Goal: Task Accomplishment & Management: Manage account settings

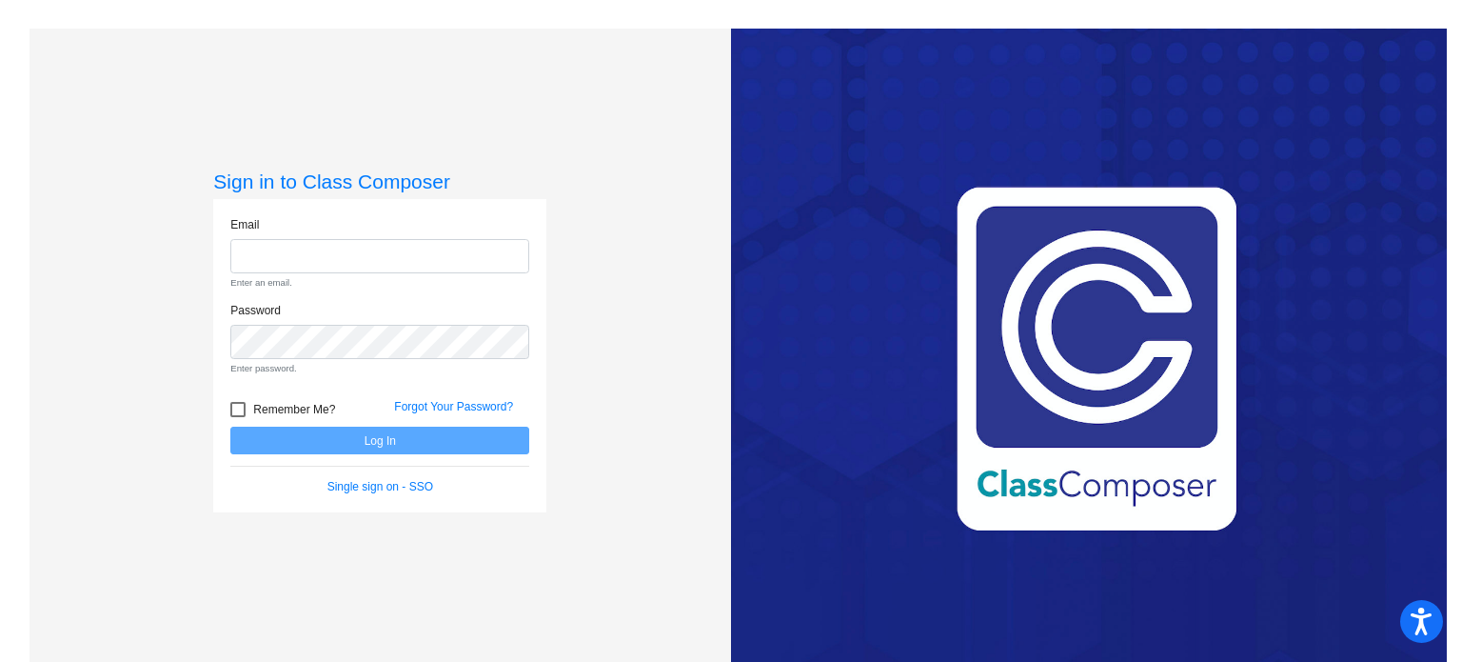
click at [338, 413] on form "Email Enter an email. Password Enter password. Remember Me? Forgot Your Passwor…" at bounding box center [379, 356] width 299 height 280
click at [378, 250] on input "email" at bounding box center [379, 256] width 299 height 35
type input "[EMAIL_ADDRESS][DOMAIN_NAME]"
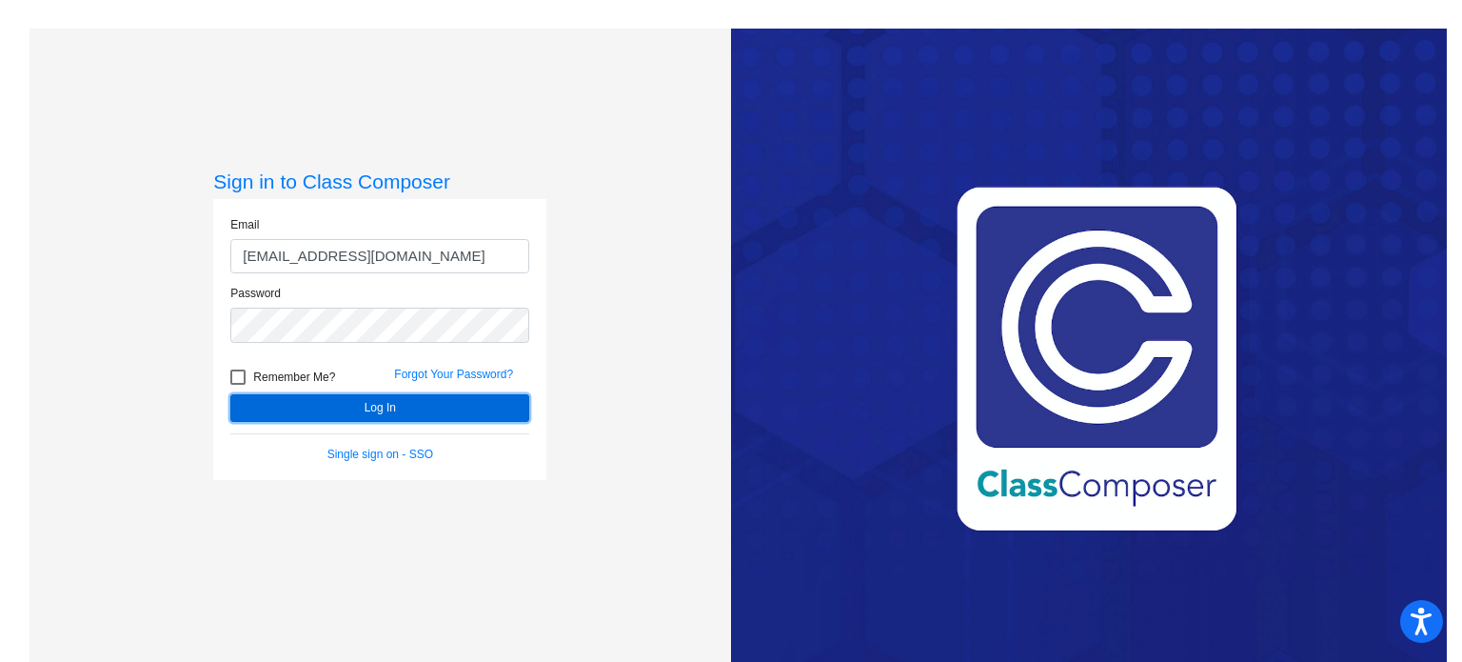
click at [349, 412] on button "Log In" at bounding box center [379, 408] width 299 height 28
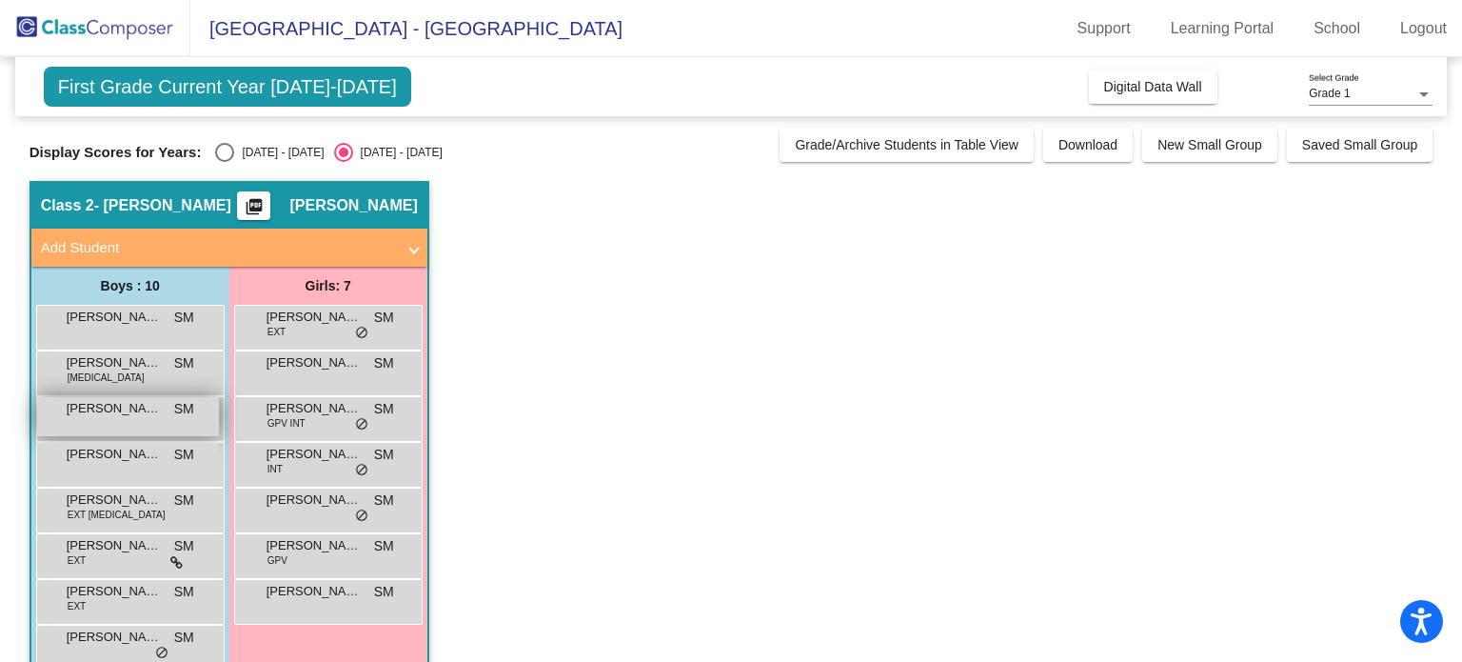
scroll to position [129, 0]
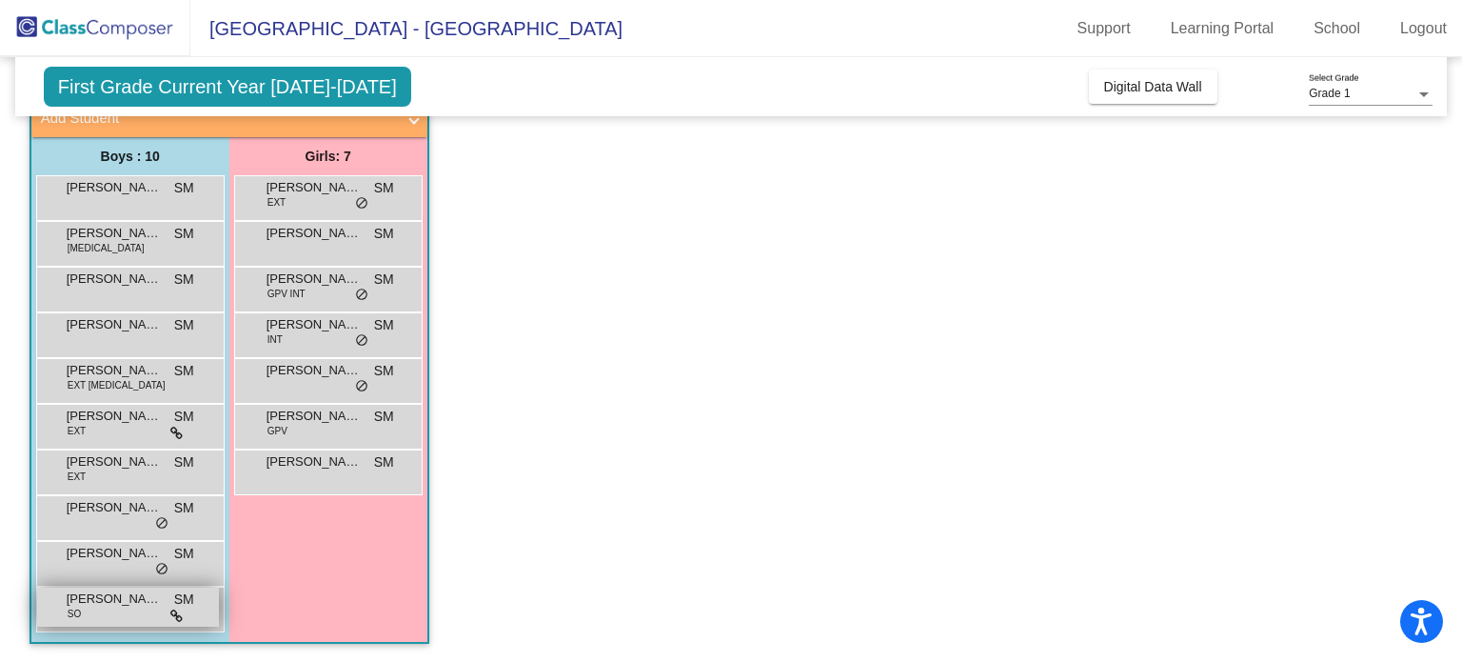
click at [91, 605] on span "[PERSON_NAME]" at bounding box center [114, 598] width 95 height 19
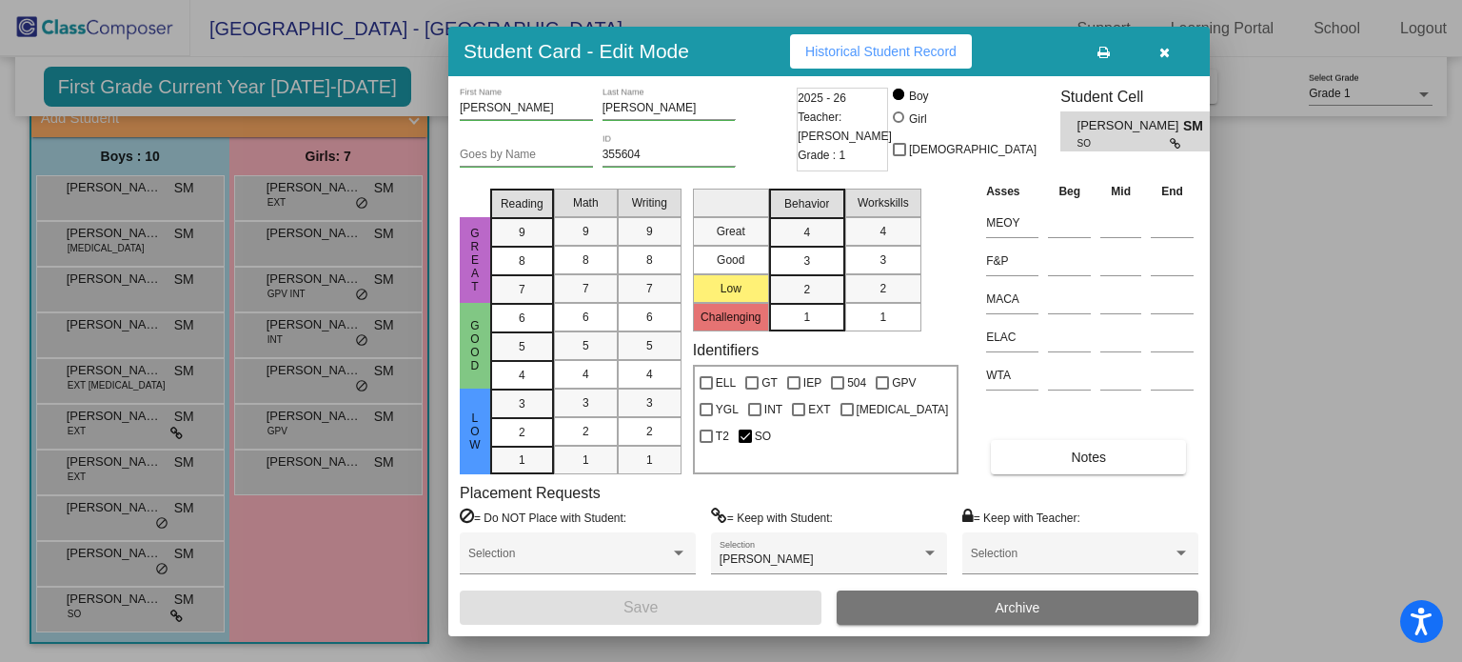
click at [163, 517] on div at bounding box center [731, 331] width 1462 height 662
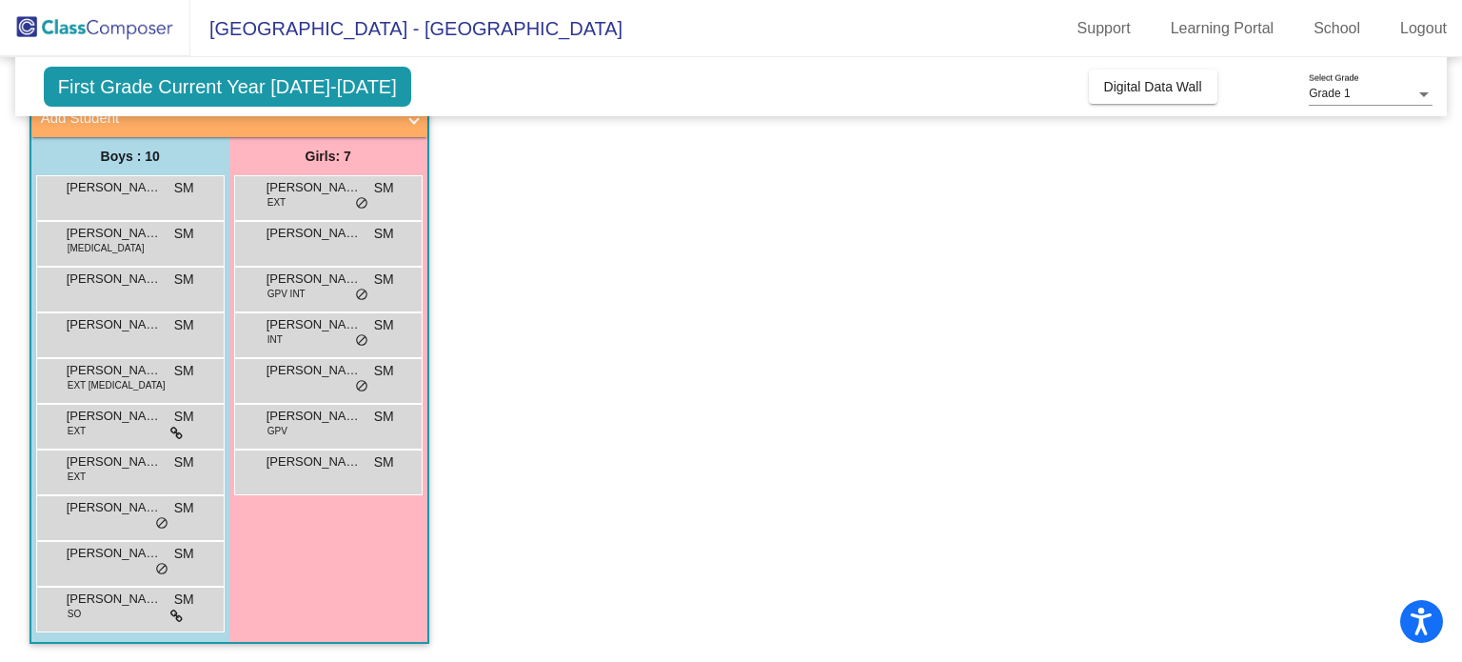
click at [163, 517] on span "do_not_disturb_alt" at bounding box center [161, 523] width 13 height 15
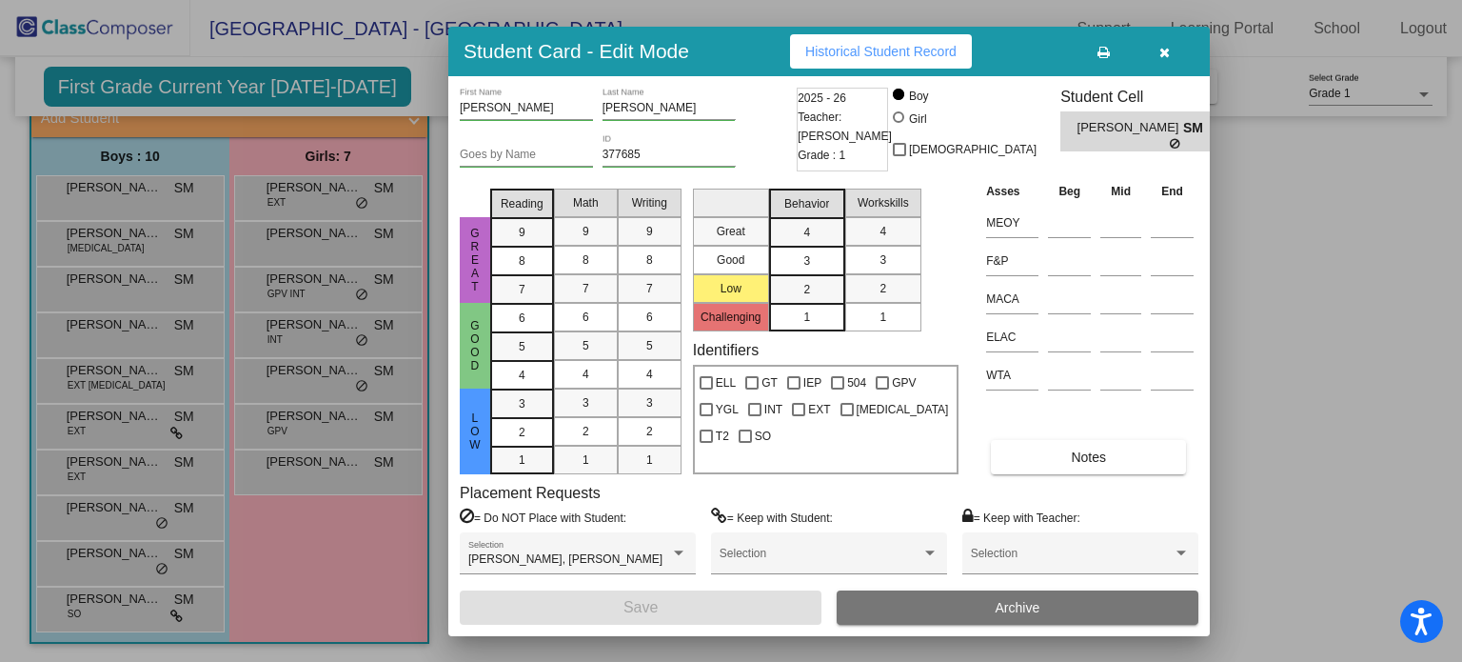
click at [162, 478] on div at bounding box center [731, 331] width 1462 height 662
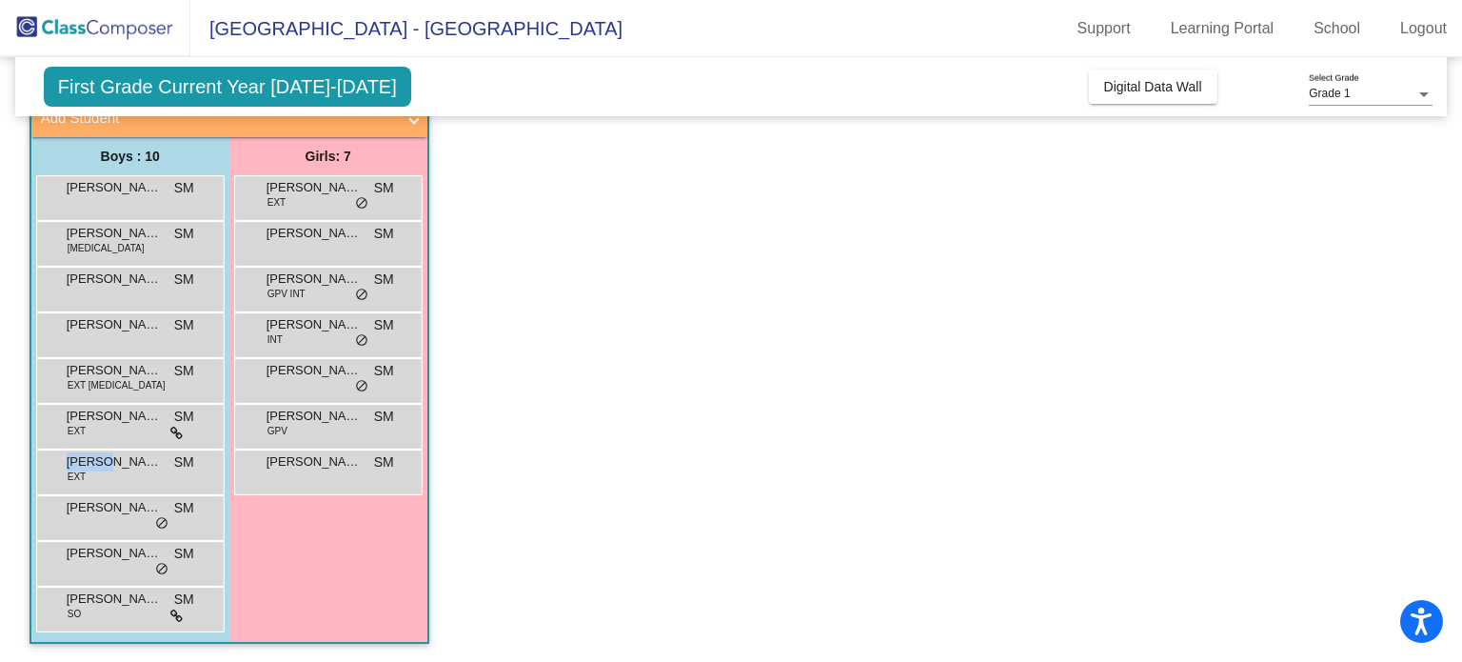
click at [162, 478] on div "[PERSON_NAME] EXT SM lock do_not_disturb_alt" at bounding box center [128, 469] width 182 height 39
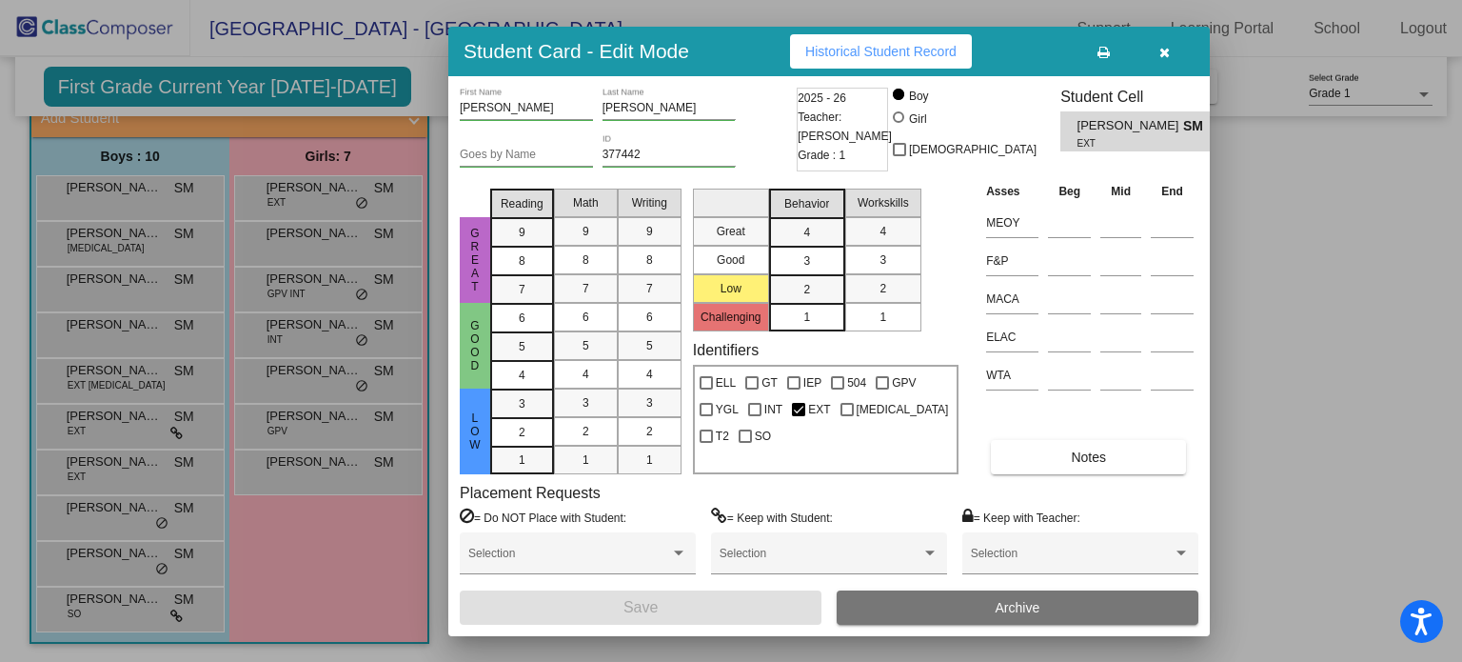
click at [128, 373] on div at bounding box center [731, 331] width 1462 height 662
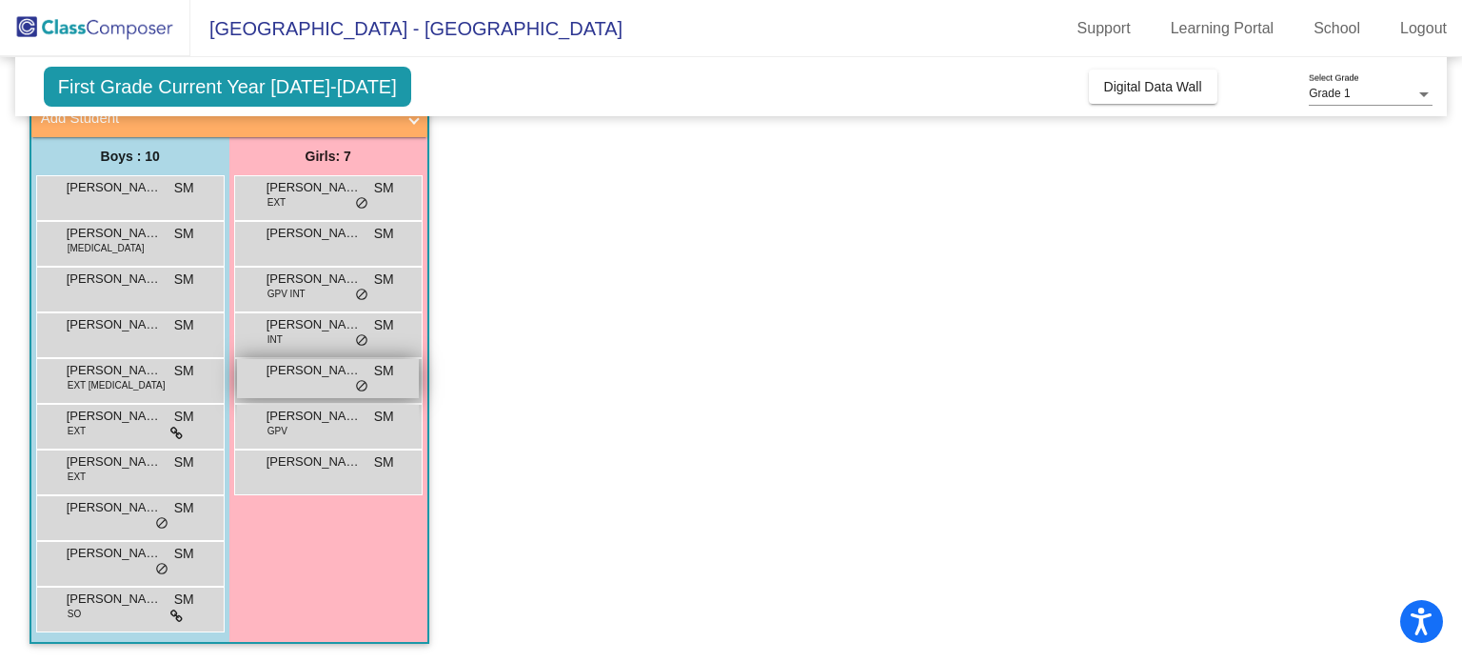
click at [258, 382] on div "[PERSON_NAME] SM lock do_not_disturb_alt" at bounding box center [328, 378] width 182 height 39
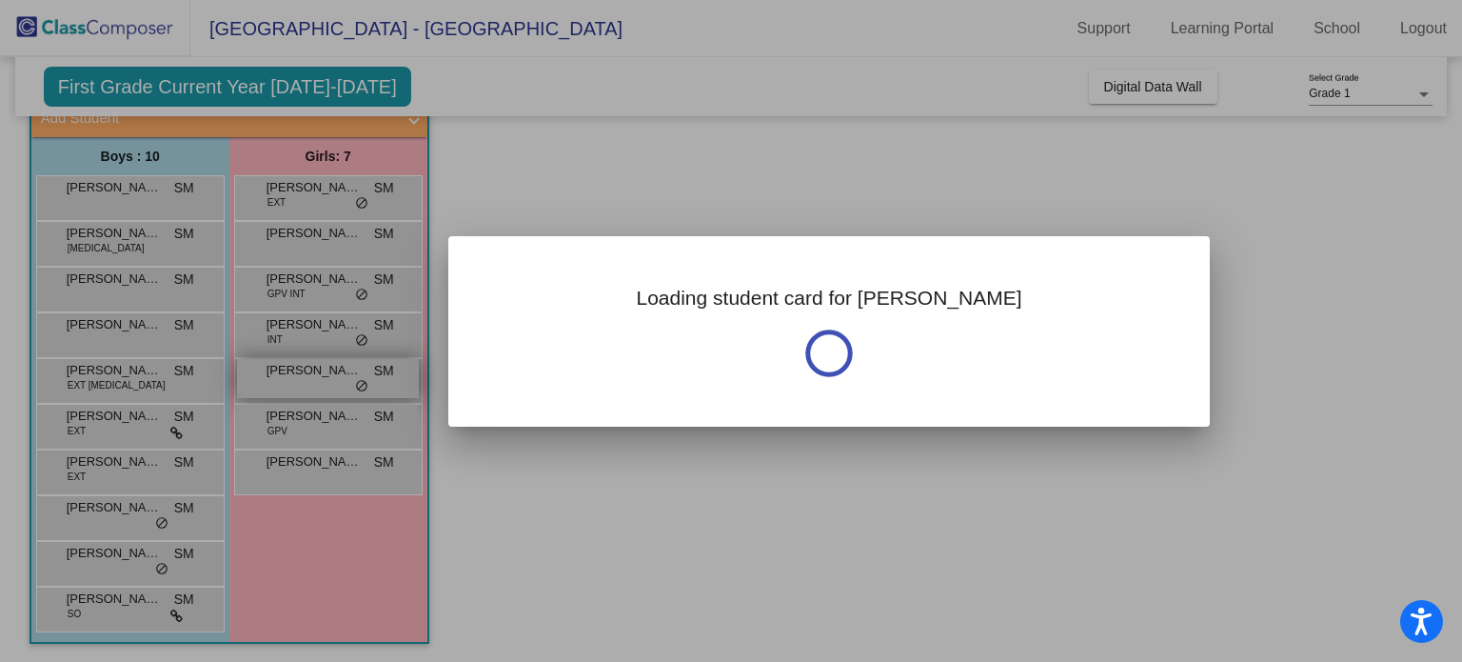
click at [258, 382] on div at bounding box center [731, 331] width 1462 height 662
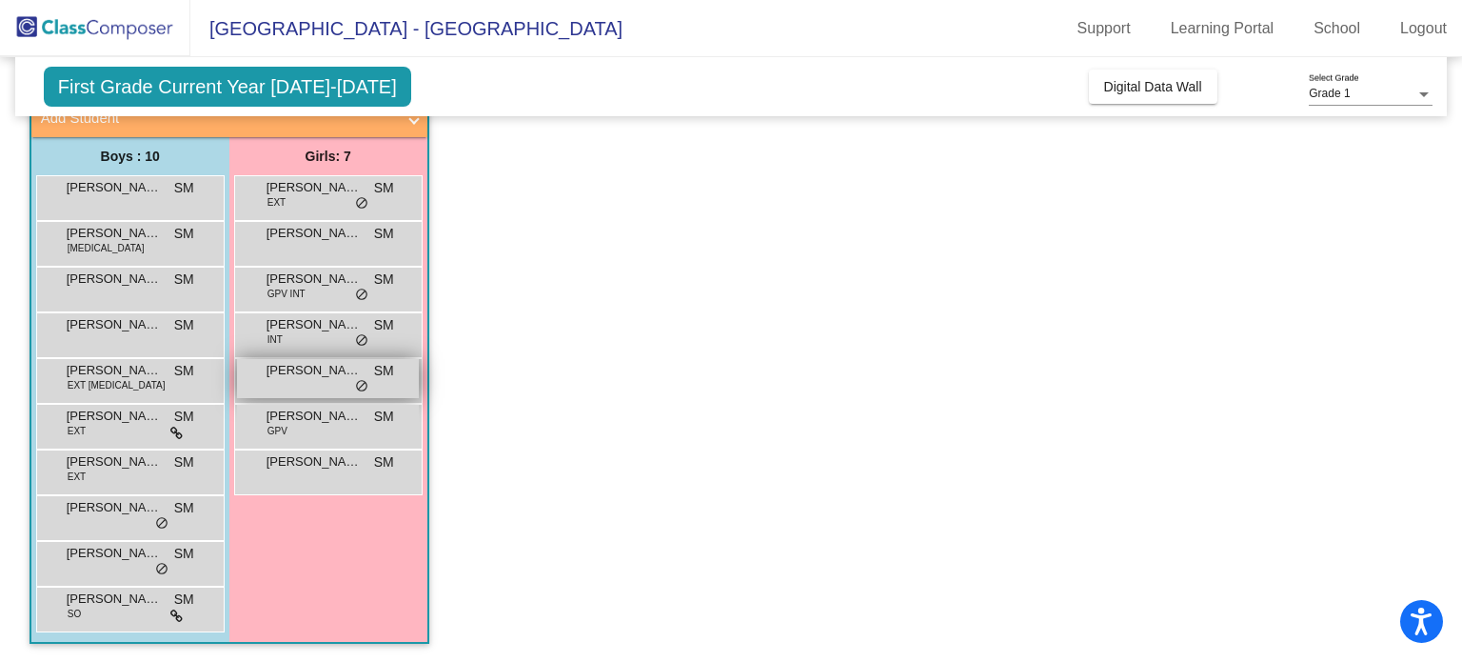
click at [258, 382] on div "[PERSON_NAME] SM lock do_not_disturb_alt" at bounding box center [328, 378] width 182 height 39
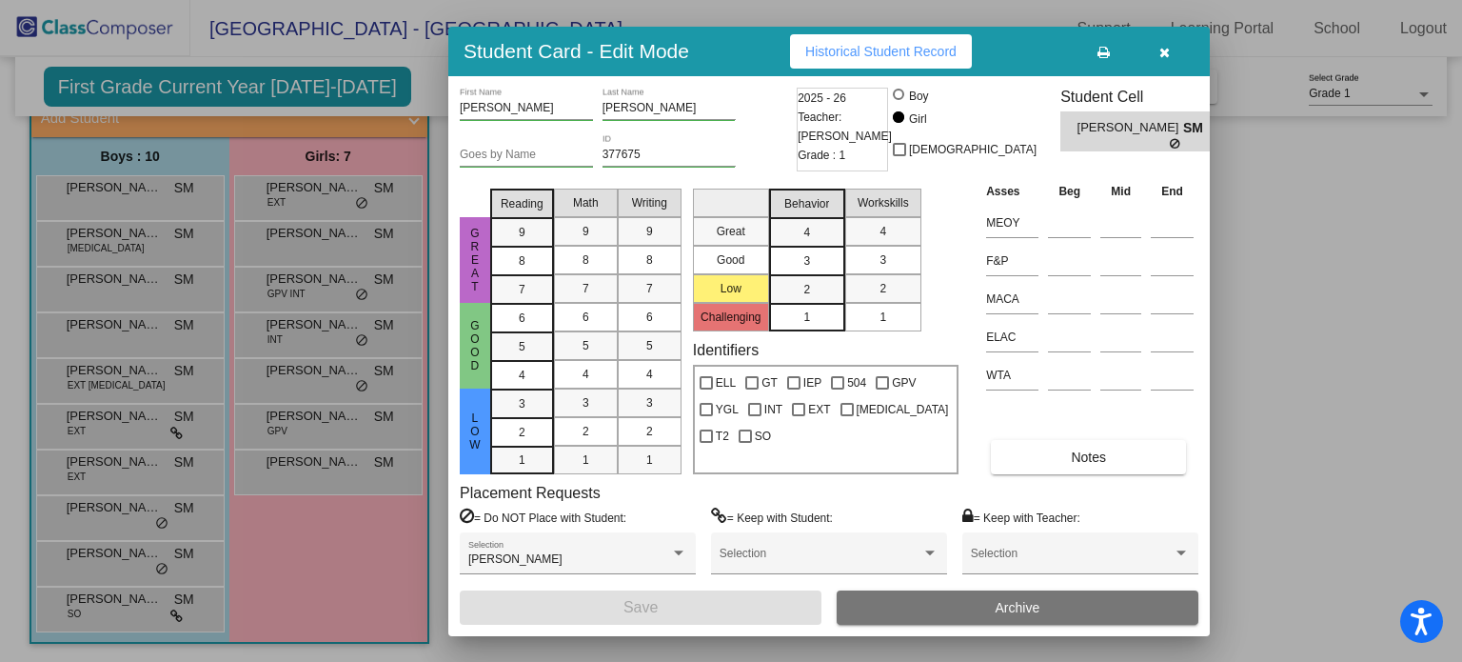
click at [160, 193] on div at bounding box center [731, 331] width 1462 height 662
